Goal: Task Accomplishment & Management: Manage account settings

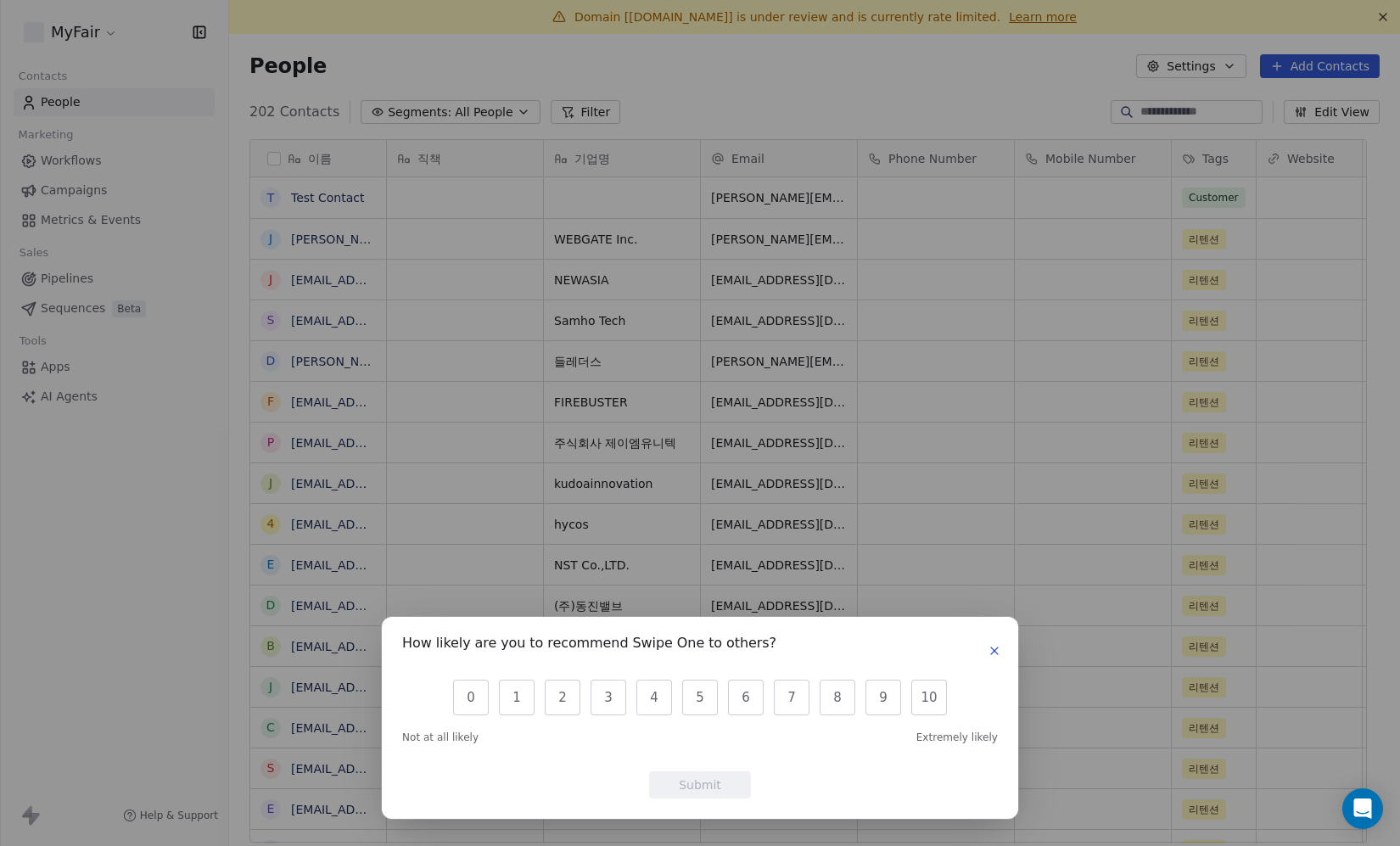
scroll to position [732, 1146]
click at [990, 654] on icon "button" at bounding box center [994, 651] width 14 height 14
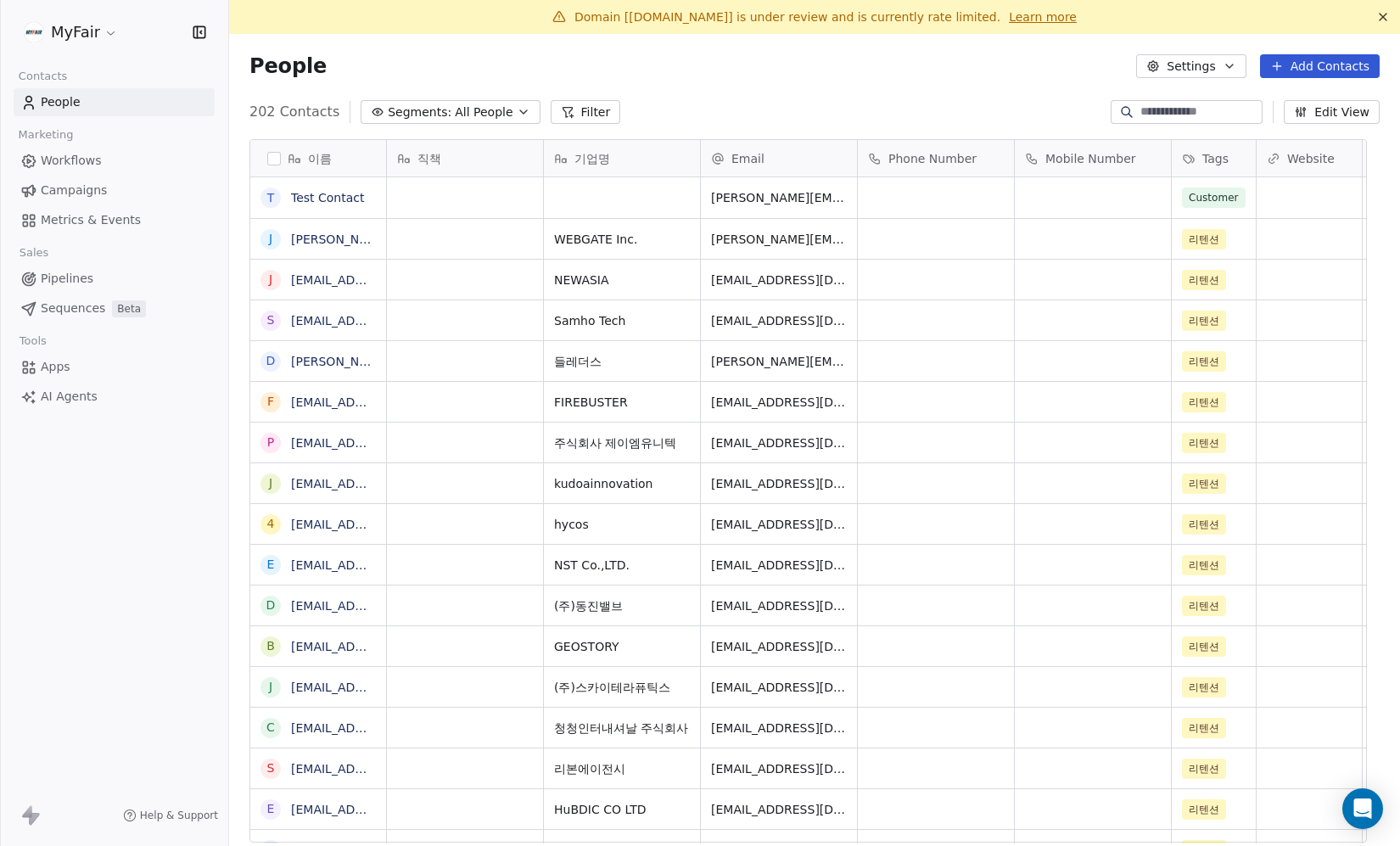
click at [89, 43] on html "MyFair Contacts People Marketing Workflows Campaigns Metrics & Events Sales Pip…" at bounding box center [700, 423] width 1400 height 846
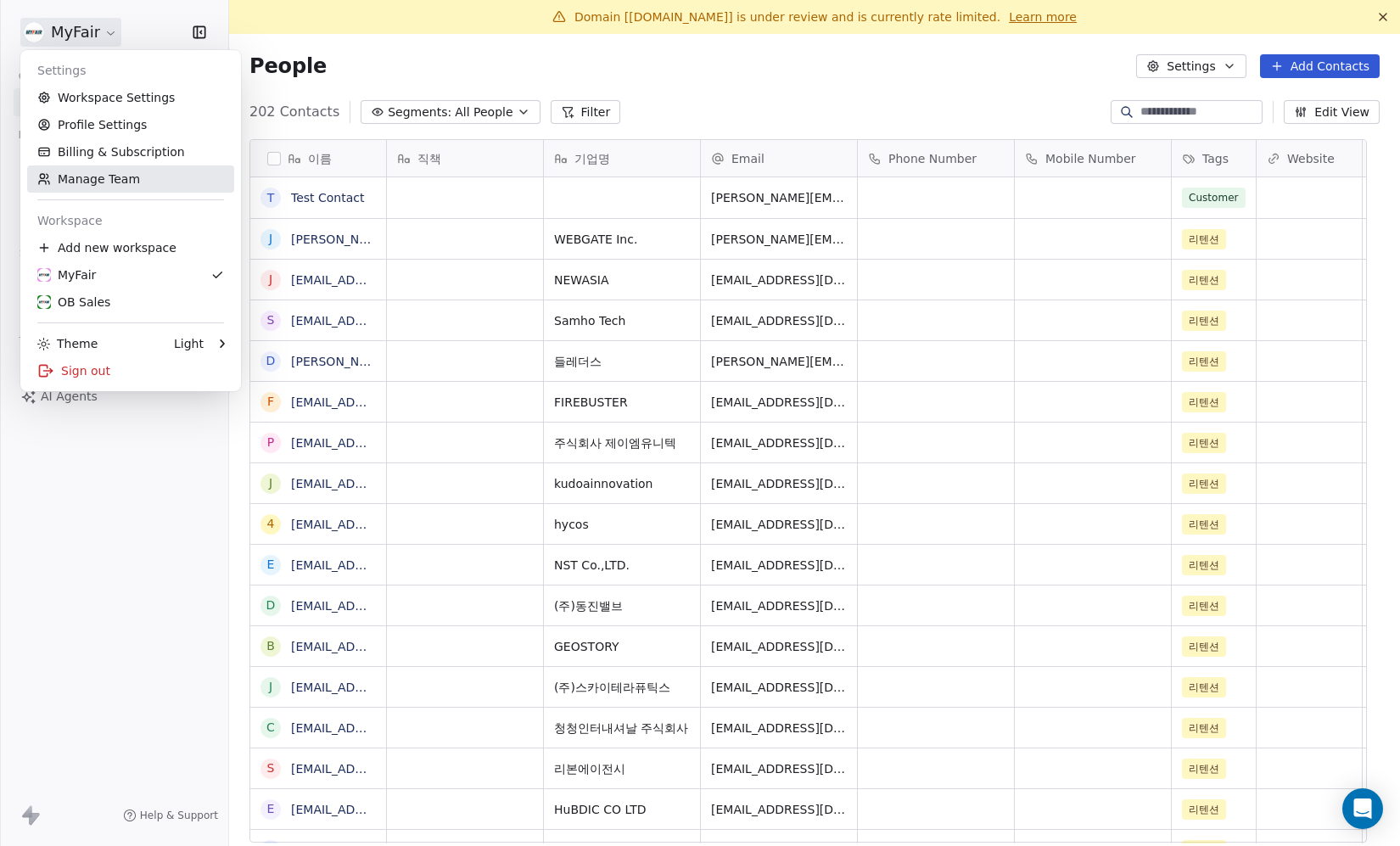
click at [122, 186] on link "Manage Team" at bounding box center [131, 179] width 207 height 28
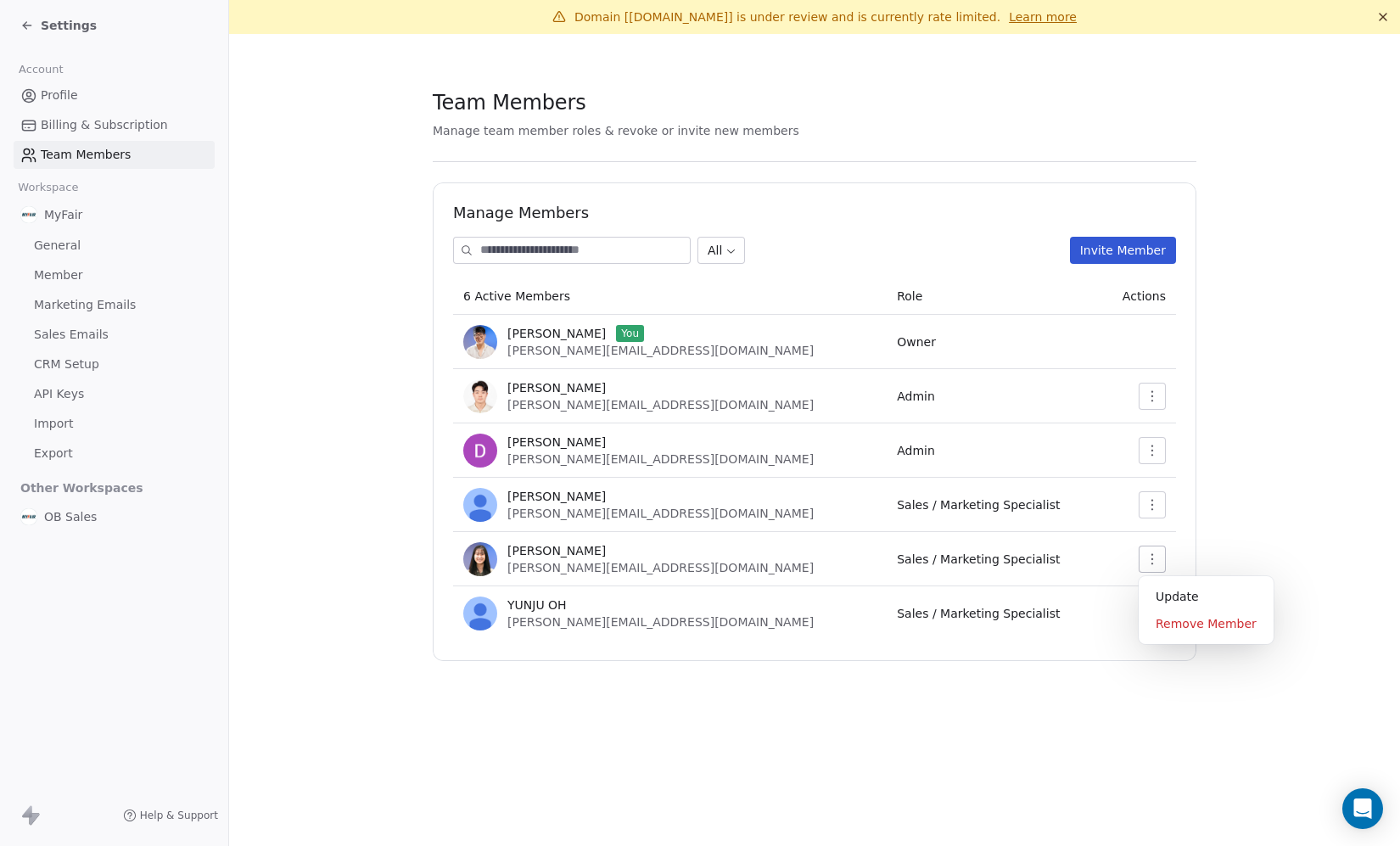
click at [1162, 555] on button "button" at bounding box center [1152, 559] width 28 height 28
click at [1187, 592] on div "Update" at bounding box center [1206, 596] width 122 height 28
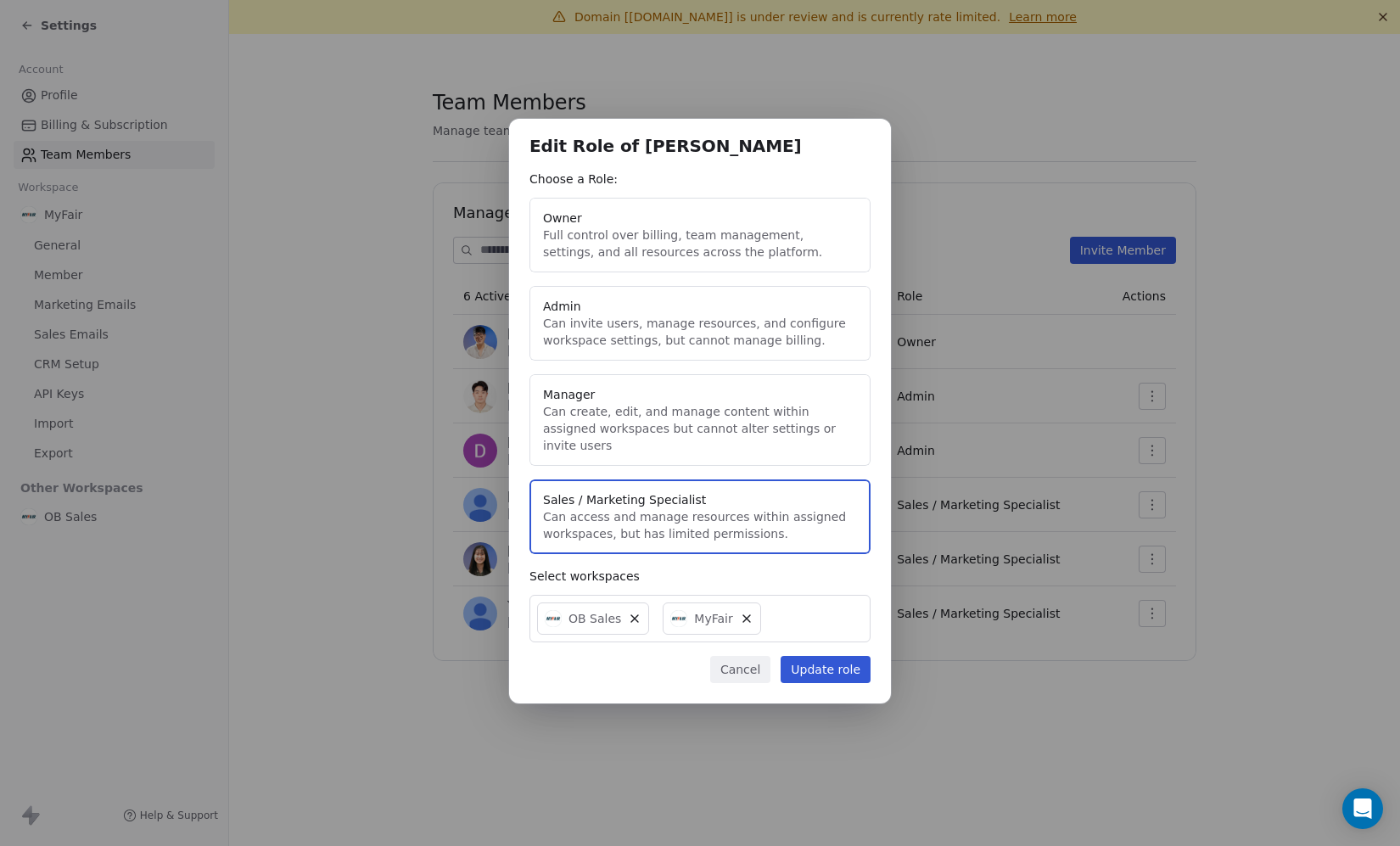
click at [653, 329] on button "Admin Can invite users, manage resources, and configure workspace settings, but…" at bounding box center [700, 323] width 341 height 75
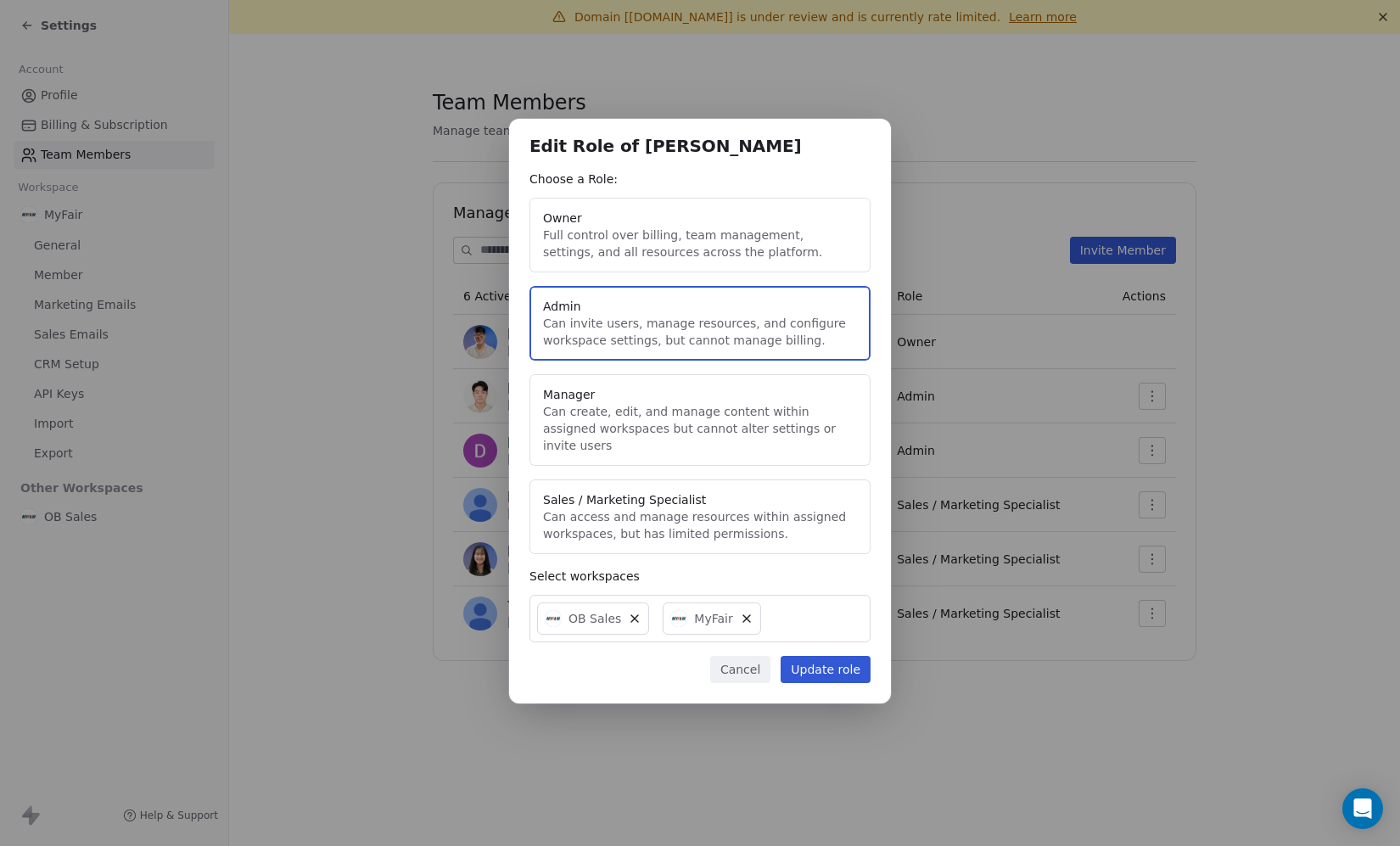
click at [843, 664] on button "Update role" at bounding box center [826, 670] width 90 height 28
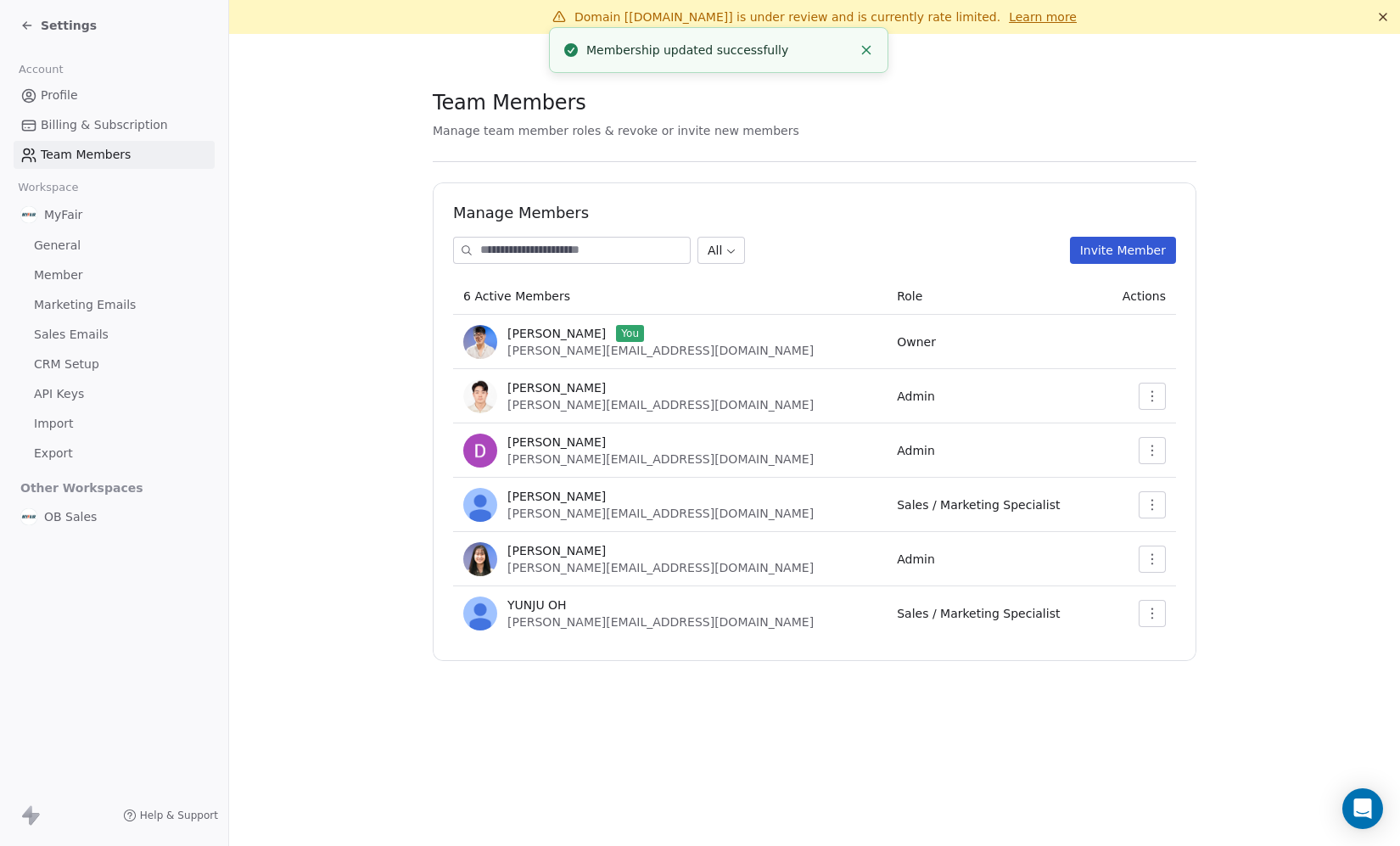
click at [867, 44] on icon "Close toast" at bounding box center [867, 50] width 16 height 16
click at [1006, 90] on div "Team Members" at bounding box center [813, 102] width 763 height 28
